Goal: Information Seeking & Learning: Learn about a topic

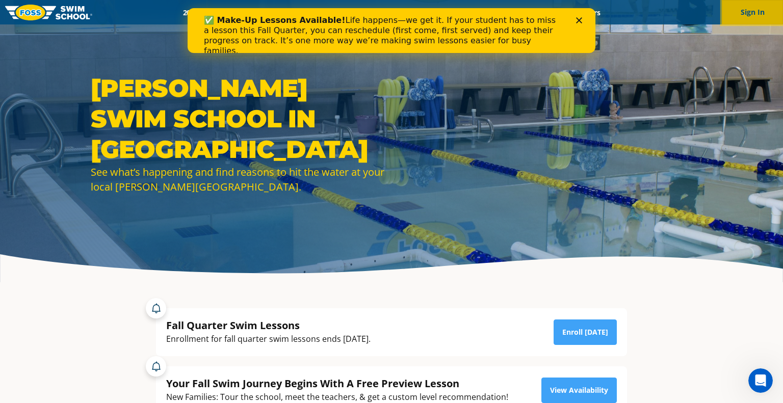
click at [761, 9] on button "Sign In" at bounding box center [752, 12] width 61 height 24
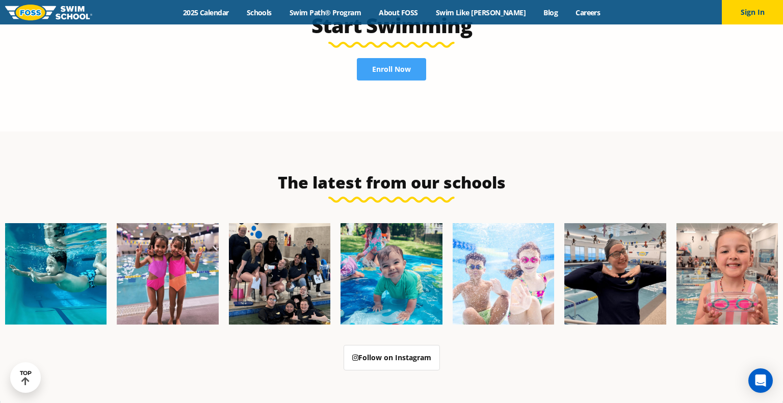
scroll to position [2337, 0]
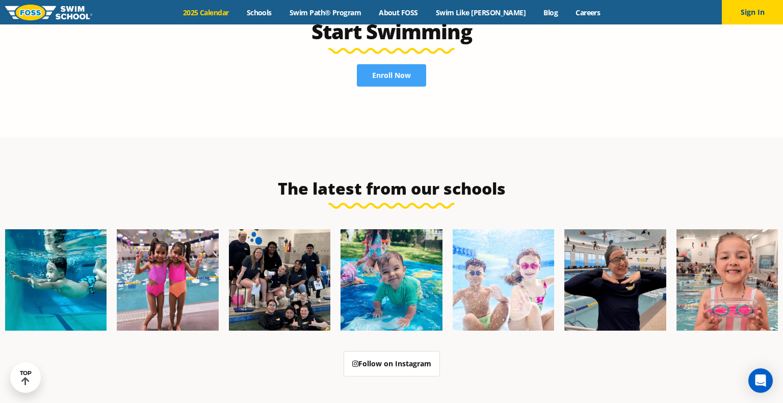
click at [211, 12] on link "2025 Calendar" at bounding box center [206, 13] width 64 height 10
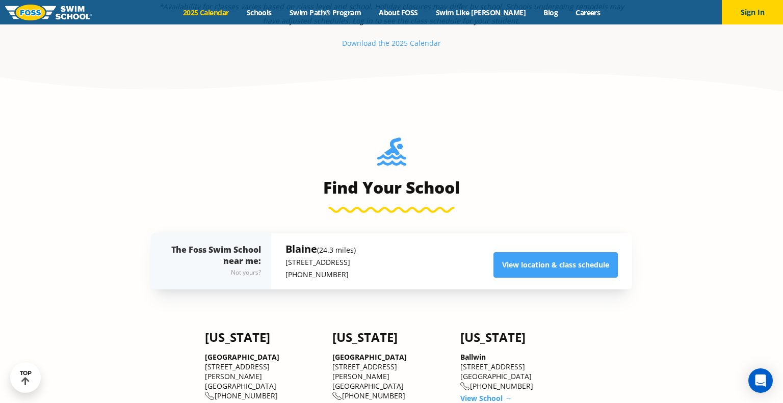
scroll to position [647, 0]
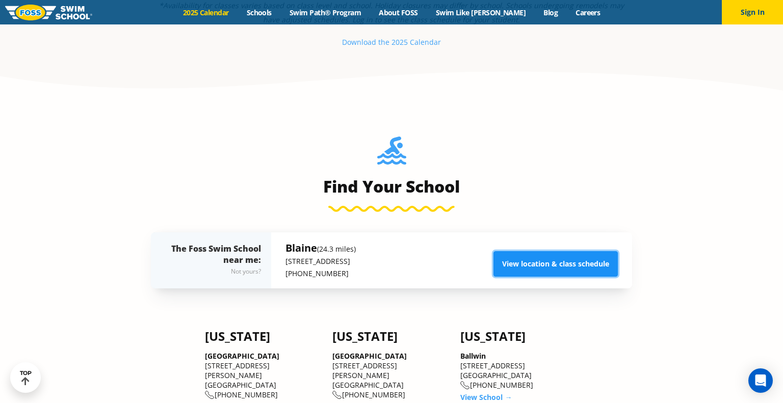
click at [551, 271] on link "View location & class schedule" at bounding box center [555, 263] width 124 height 25
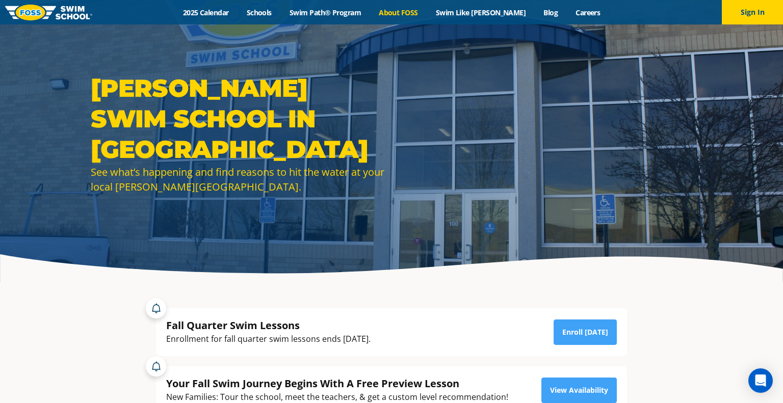
click at [422, 13] on link "About FOSS" at bounding box center [398, 13] width 57 height 10
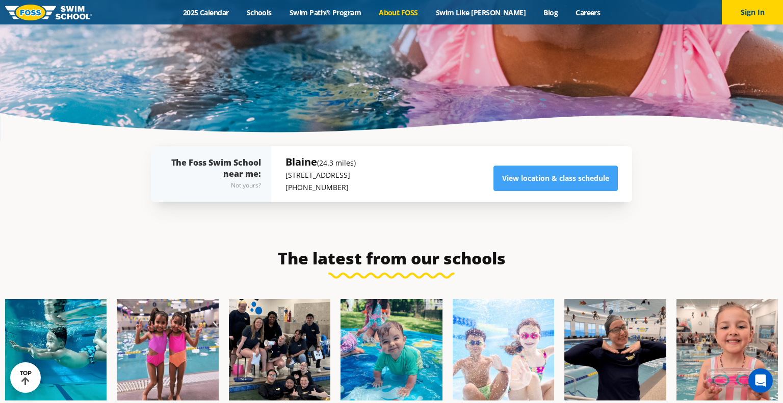
scroll to position [2266, 0]
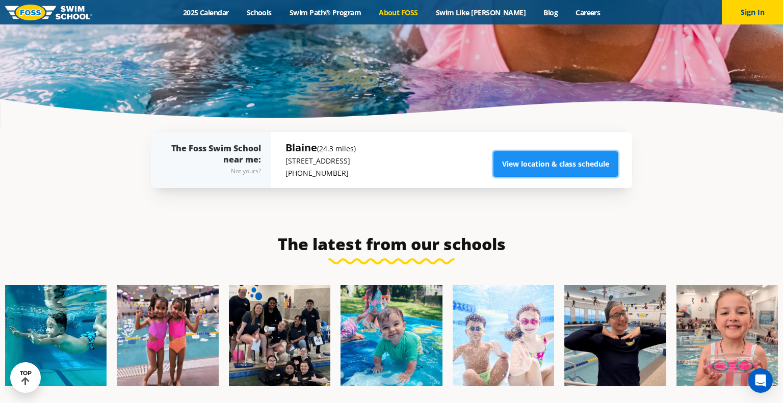
click at [606, 151] on link "View location & class schedule" at bounding box center [555, 163] width 124 height 25
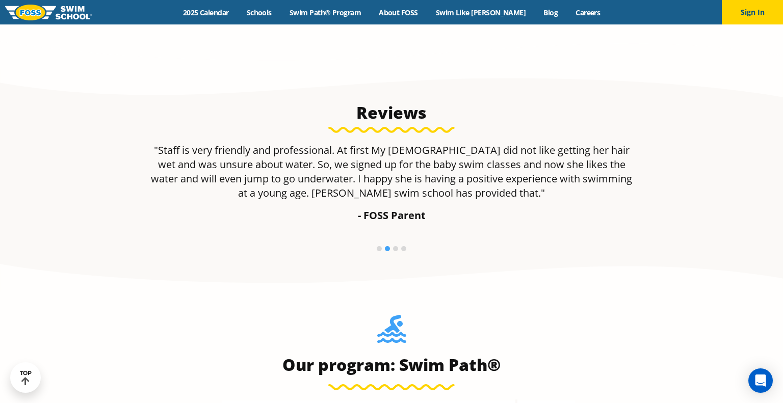
scroll to position [674, 0]
